Goal: Navigation & Orientation: Understand site structure

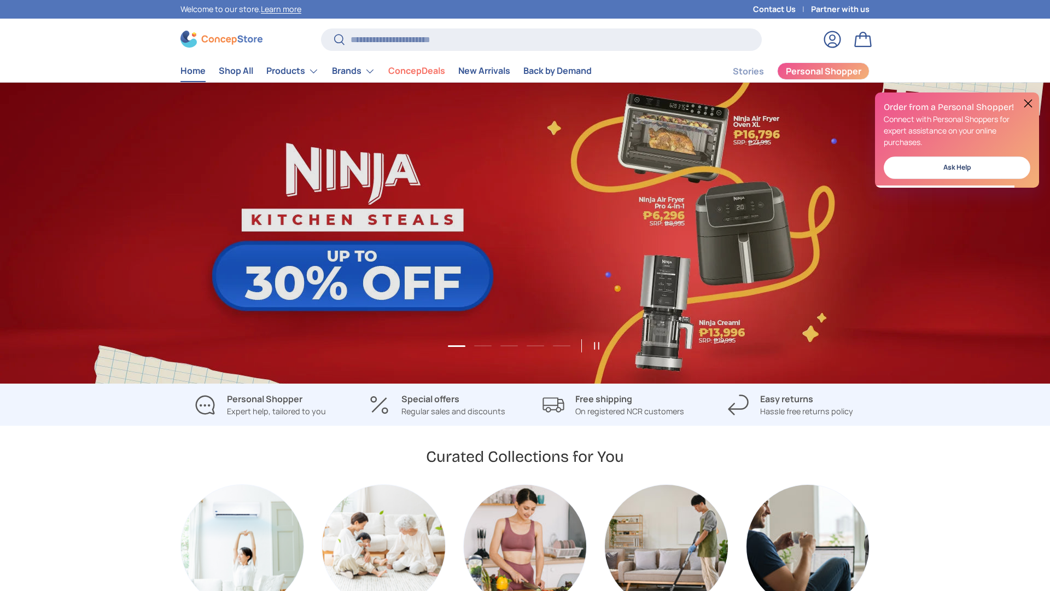
scroll to position [0, 1050]
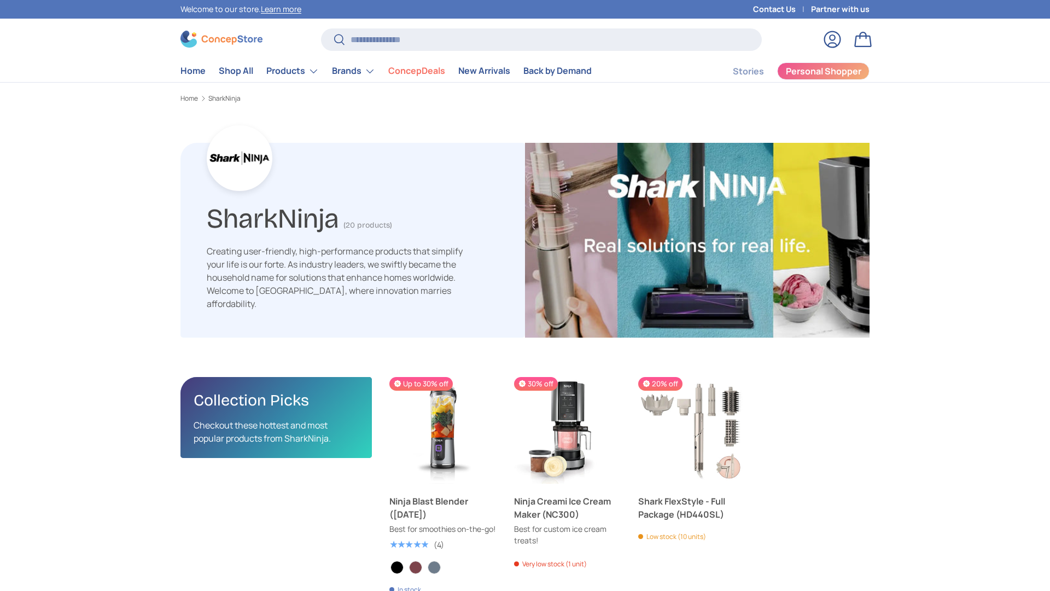
scroll to position [1744, 3568]
